Goal: Browse casually: Explore the website without a specific task or goal

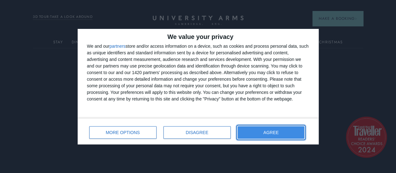
click at [247, 134] on button "AGREE" at bounding box center [271, 132] width 67 height 13
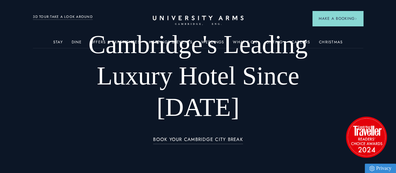
scroll to position [6, 0]
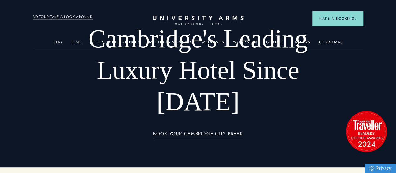
click at [293, 130] on div "BOOK YOUR CAMBRIDGE CITY BREAK" at bounding box center [198, 137] width 275 height 15
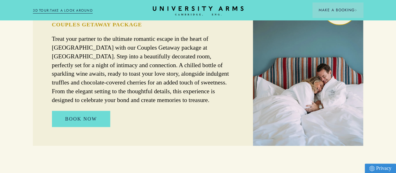
scroll to position [375, 0]
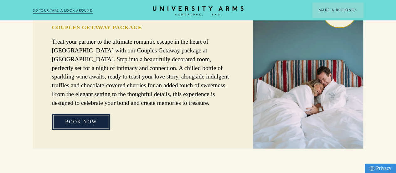
click at [90, 127] on link "BOOK NOW" at bounding box center [81, 121] width 58 height 16
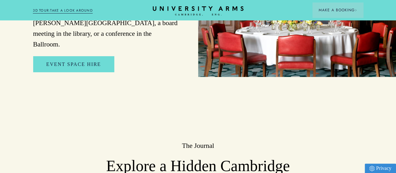
scroll to position [1209, 0]
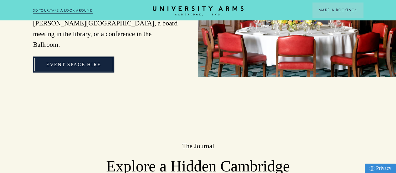
click at [84, 72] on link "Event Space Hire" at bounding box center [73, 64] width 81 height 16
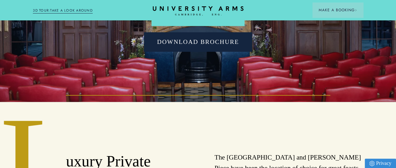
scroll to position [80, 0]
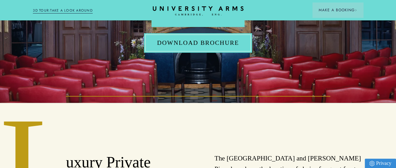
click at [202, 53] on link "Download Brochure" at bounding box center [198, 42] width 108 height 19
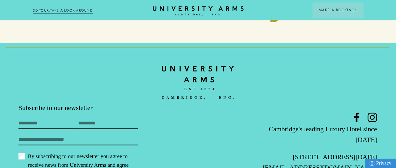
scroll to position [1730, 5]
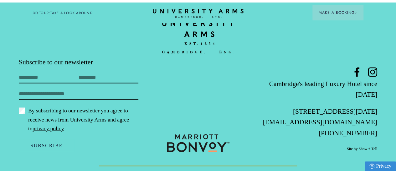
scroll to position [1209, 0]
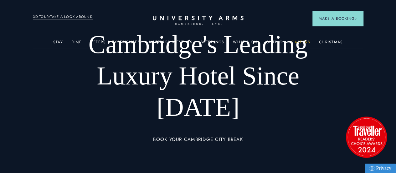
click at [299, 46] on link "Careers" at bounding box center [301, 44] width 19 height 8
click at [239, 45] on link "What's On" at bounding box center [245, 44] width 24 height 8
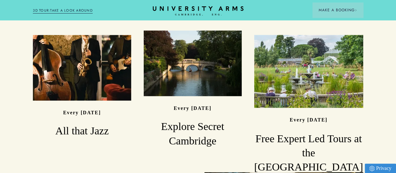
scroll to position [471, 0]
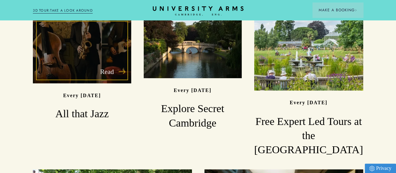
click at [101, 83] on div "Read" at bounding box center [82, 50] width 98 height 65
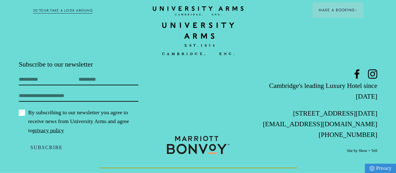
scroll to position [922, 0]
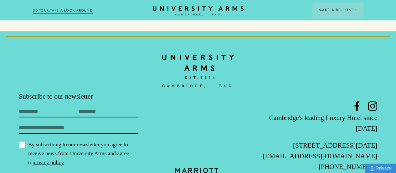
scroll to position [966, 0]
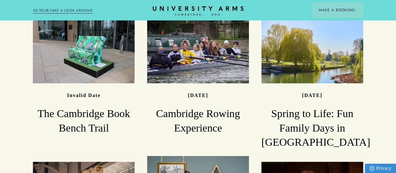
scroll to position [402, 0]
